Goal: Task Accomplishment & Management: Use online tool/utility

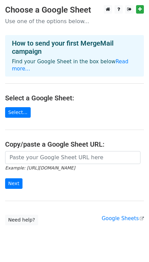
scroll to position [10, 0]
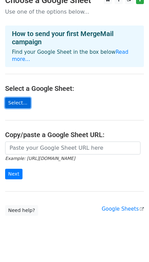
click at [16, 98] on link "Select..." at bounding box center [18, 103] width 26 height 11
click at [20, 99] on link "Select..." at bounding box center [18, 103] width 26 height 11
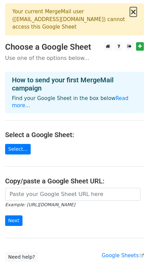
click at [133, 14] on button "×" at bounding box center [133, 12] width 7 height 8
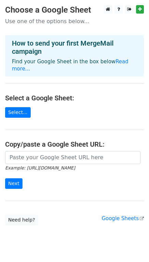
click at [26, 218] on body "Choose a Google Sheet Use one of the options below... How to send your first Me…" at bounding box center [74, 128] width 149 height 247
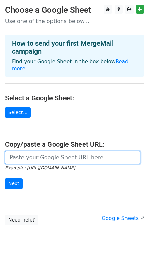
click at [46, 152] on input "url" at bounding box center [72, 157] width 135 height 13
paste input "https://docs.google.com/spreadsheets/d/1Twov2gwFIyVn1cGHBmEaUzaFbRS2bwegas-1vkl…"
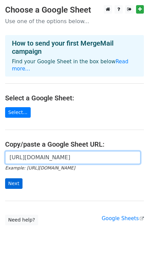
type input "https://docs.google.com/spreadsheets/d/1Twov2gwFIyVn1cGHBmEaUzaFbRS2bwegas-1vkl…"
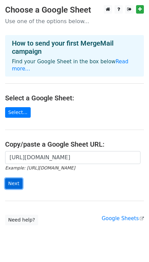
scroll to position [0, 0]
click at [19, 178] on input "Next" at bounding box center [13, 183] width 17 height 11
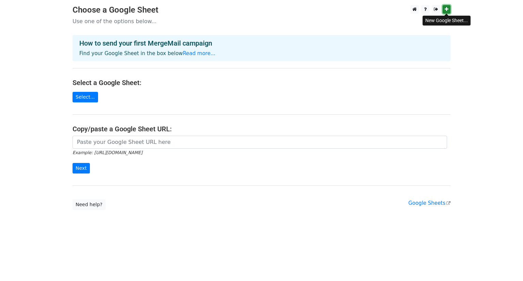
click at [448, 10] on icon at bounding box center [446, 9] width 4 height 5
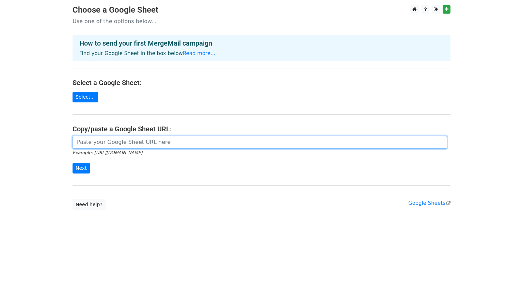
click at [111, 146] on input "url" at bounding box center [259, 142] width 374 height 13
paste input "[URL][DOMAIN_NAME]"
type input "[URL][DOMAIN_NAME]"
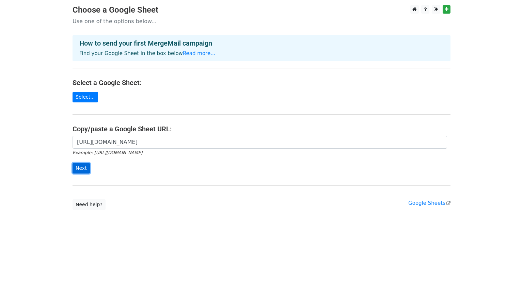
click at [76, 171] on input "Next" at bounding box center [80, 168] width 17 height 11
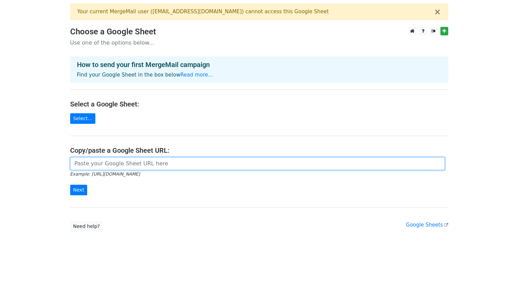
click at [152, 164] on input "url" at bounding box center [257, 163] width 374 height 13
paste input "[URL][DOMAIN_NAME]"
type input "[URL][DOMAIN_NAME]"
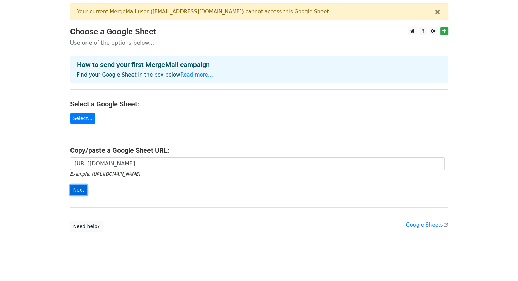
click at [75, 192] on input "Next" at bounding box center [78, 190] width 17 height 11
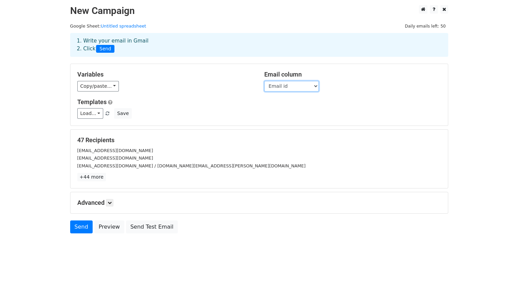
click at [297, 85] on select "Company Name Company POC Name Contact Number Linkedin Website Email id Contacte…" at bounding box center [291, 86] width 54 height 11
click at [110, 206] on link at bounding box center [109, 202] width 7 height 7
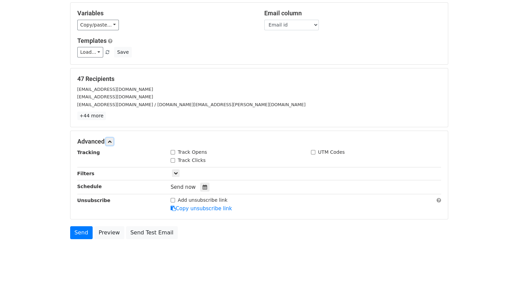
scroll to position [76, 0]
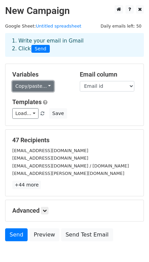
click at [39, 87] on link "Copy/paste..." at bounding box center [33, 86] width 42 height 11
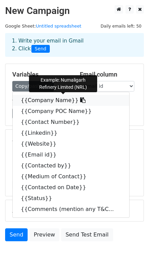
click at [34, 99] on link "{{Company Name}}" at bounding box center [71, 100] width 116 height 11
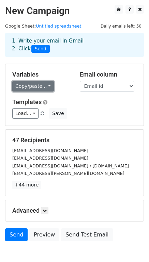
click at [38, 87] on link "Copy/paste..." at bounding box center [33, 86] width 42 height 11
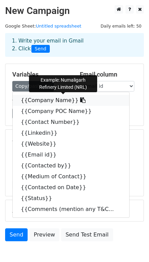
click at [80, 100] on icon at bounding box center [82, 99] width 5 height 5
